Goal: Navigation & Orientation: Go to known website

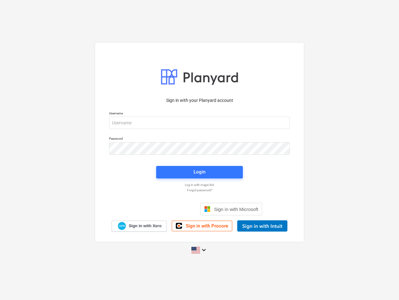
click at [212, 74] on button "Cookies settings" at bounding box center [212, 73] width 48 height 14
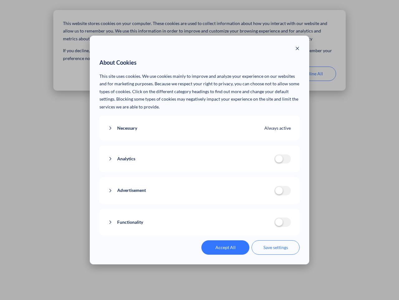
click at [262, 74] on p "This site uses cookies. We use cookies mainly to improve and analyze your exper…" at bounding box center [200, 91] width 201 height 38
click at [312, 74] on div "About Cookies This site uses cookies. We use cookies mainly to improve and anal…" at bounding box center [199, 150] width 399 height 300
click at [200, 123] on div "Necessary Always active These cookies are necessary for the website to function…" at bounding box center [200, 127] width 201 height 25
click at [200, 148] on div "Analytics analytics cookies disallowed These cookies help us to understand how …" at bounding box center [200, 158] width 201 height 27
click at [200, 172] on div "Analytics analytics cookies disallowed These cookies help us to understand how …" at bounding box center [200, 158] width 201 height 27
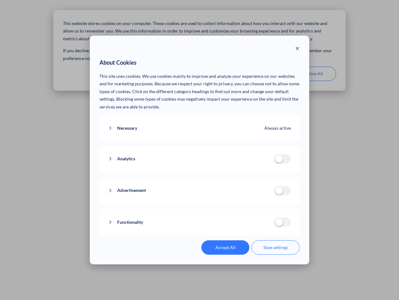
click at [232, 209] on div "Functionality functionality cookies disallowed We use a set of cookies that are…" at bounding box center [200, 221] width 201 height 27
click at [262, 226] on button "Functionality" at bounding box center [191, 222] width 166 height 8
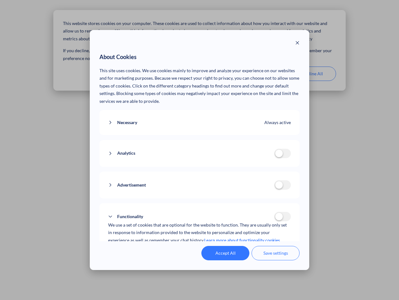
click at [200, 250] on div "Accept All Save settings" at bounding box center [200, 253] width 201 height 14
